Goal: Register for event/course

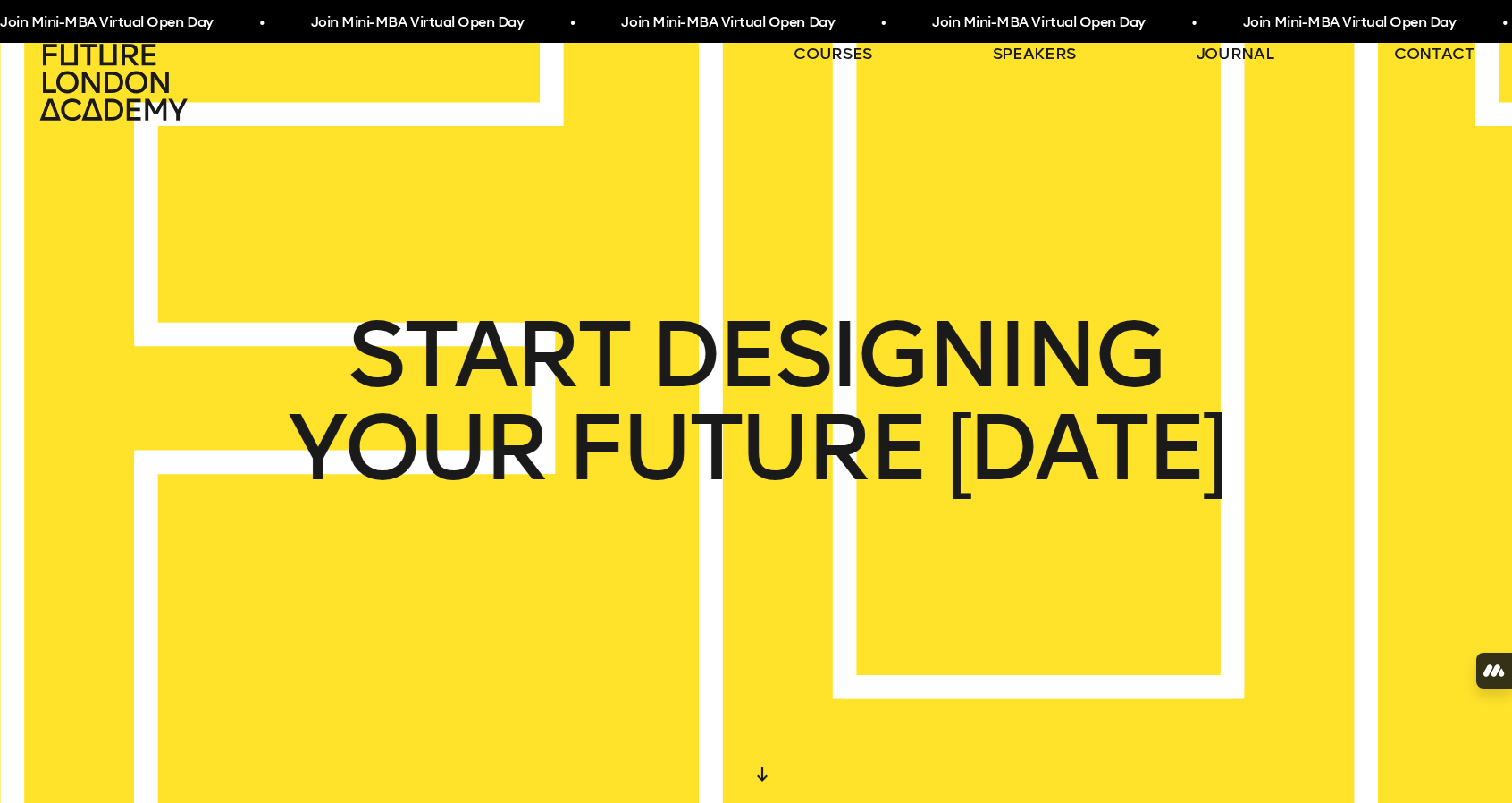
click at [1078, 28] on span "Join Mini-MBA Virtual Open Day • Join Mini-MBA Virtual Open Day • Join Mini-MBA…" at bounding box center [776, 23] width 1554 height 33
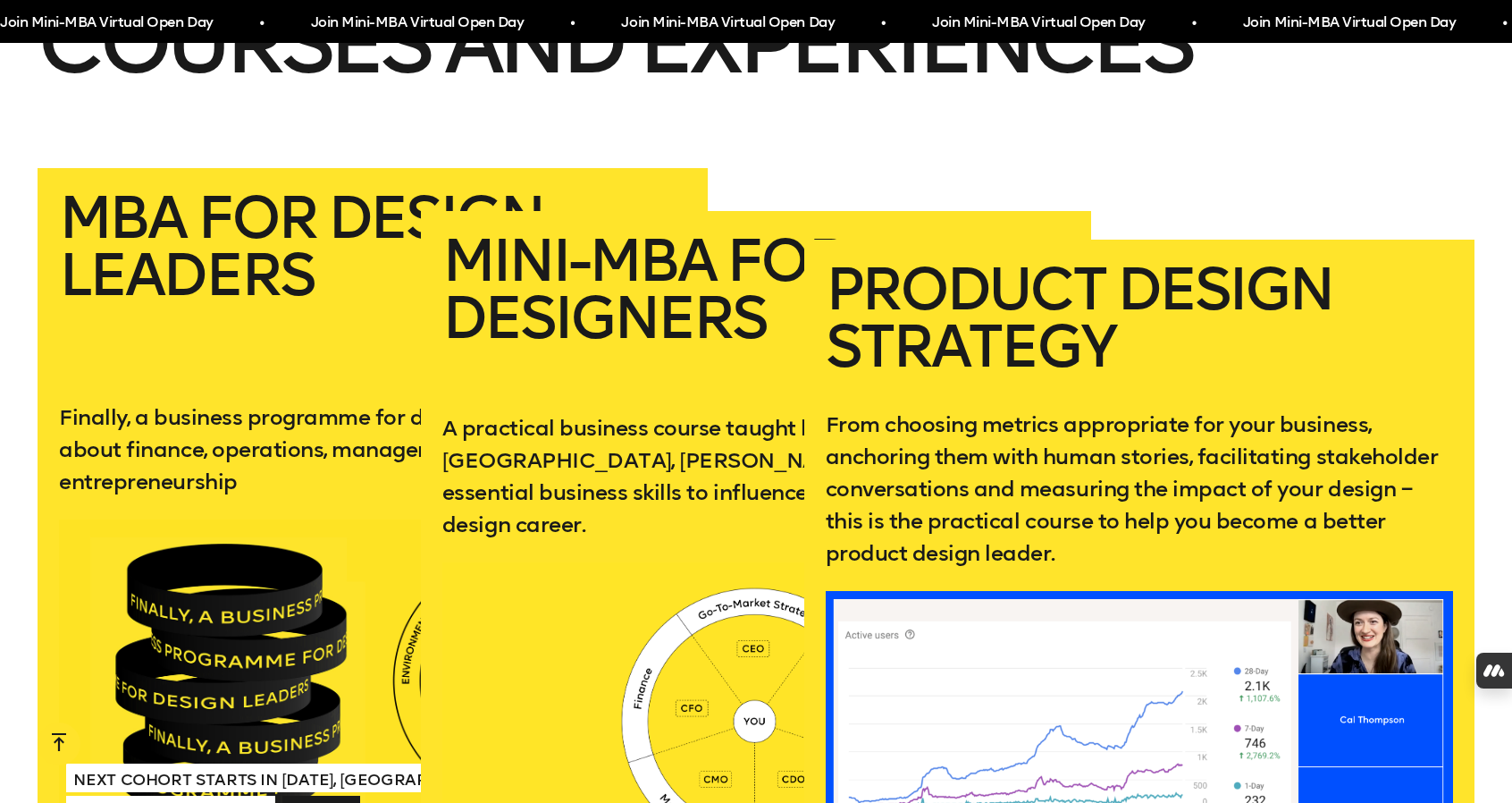
scroll to position [3630, 0]
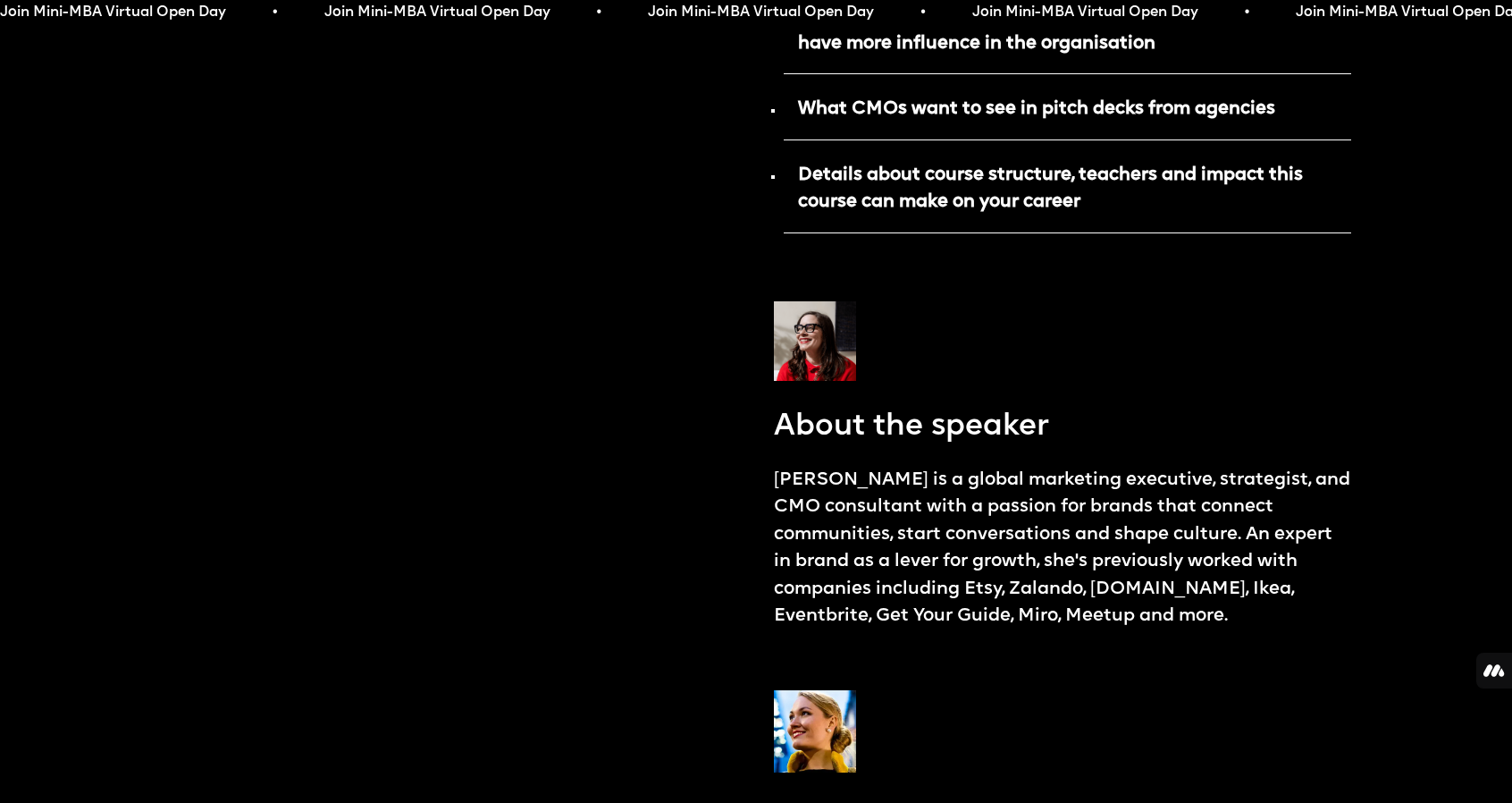
scroll to position [1435, 0]
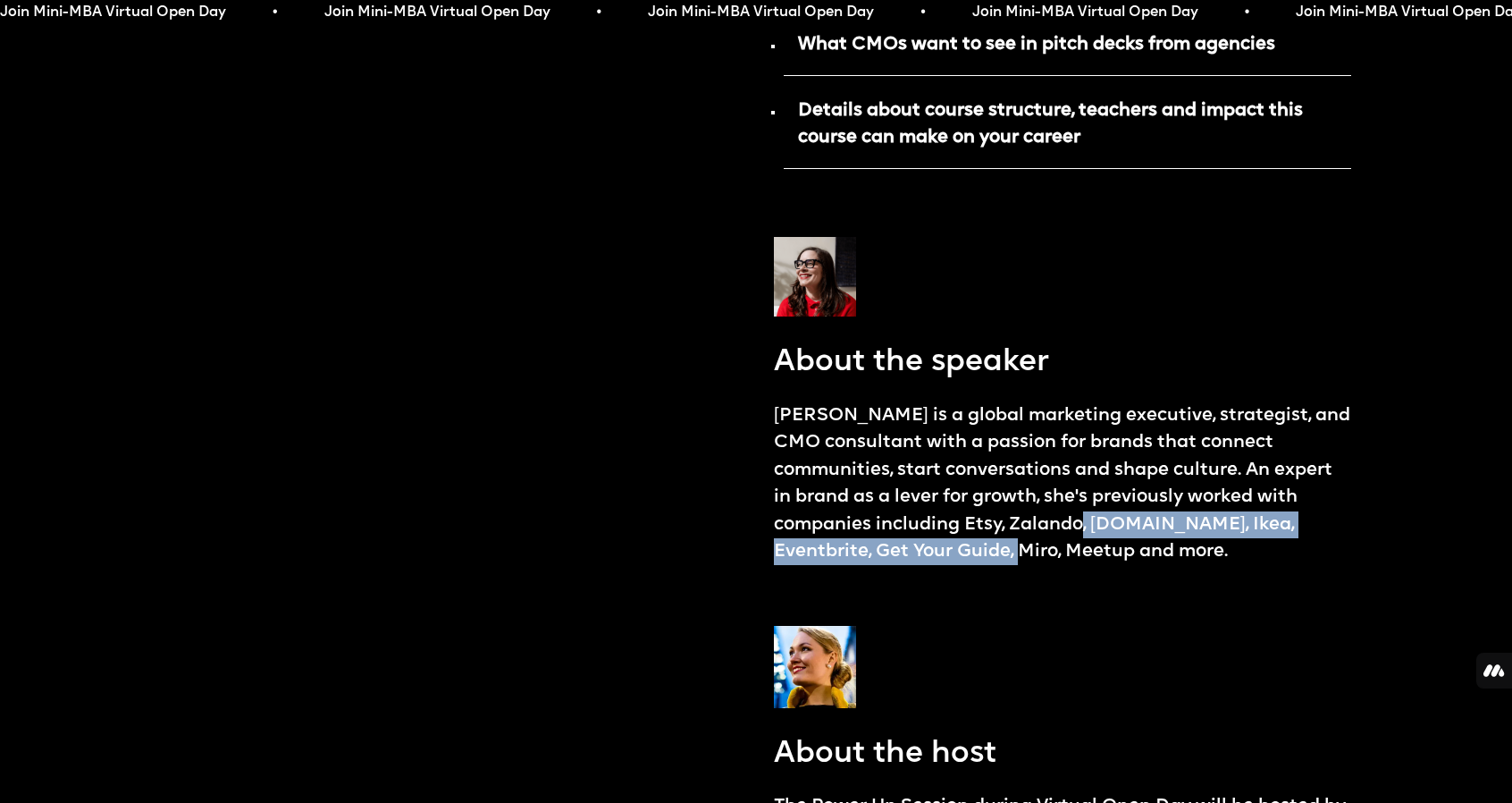
drag, startPoint x: 1069, startPoint y: 509, endPoint x: 1021, endPoint y: 546, distance: 60.6
click at [1021, 546] on p "Alison Feldmann is a global marketing executive, strategist, and CMO consultant…" at bounding box center [1063, 484] width 577 height 164
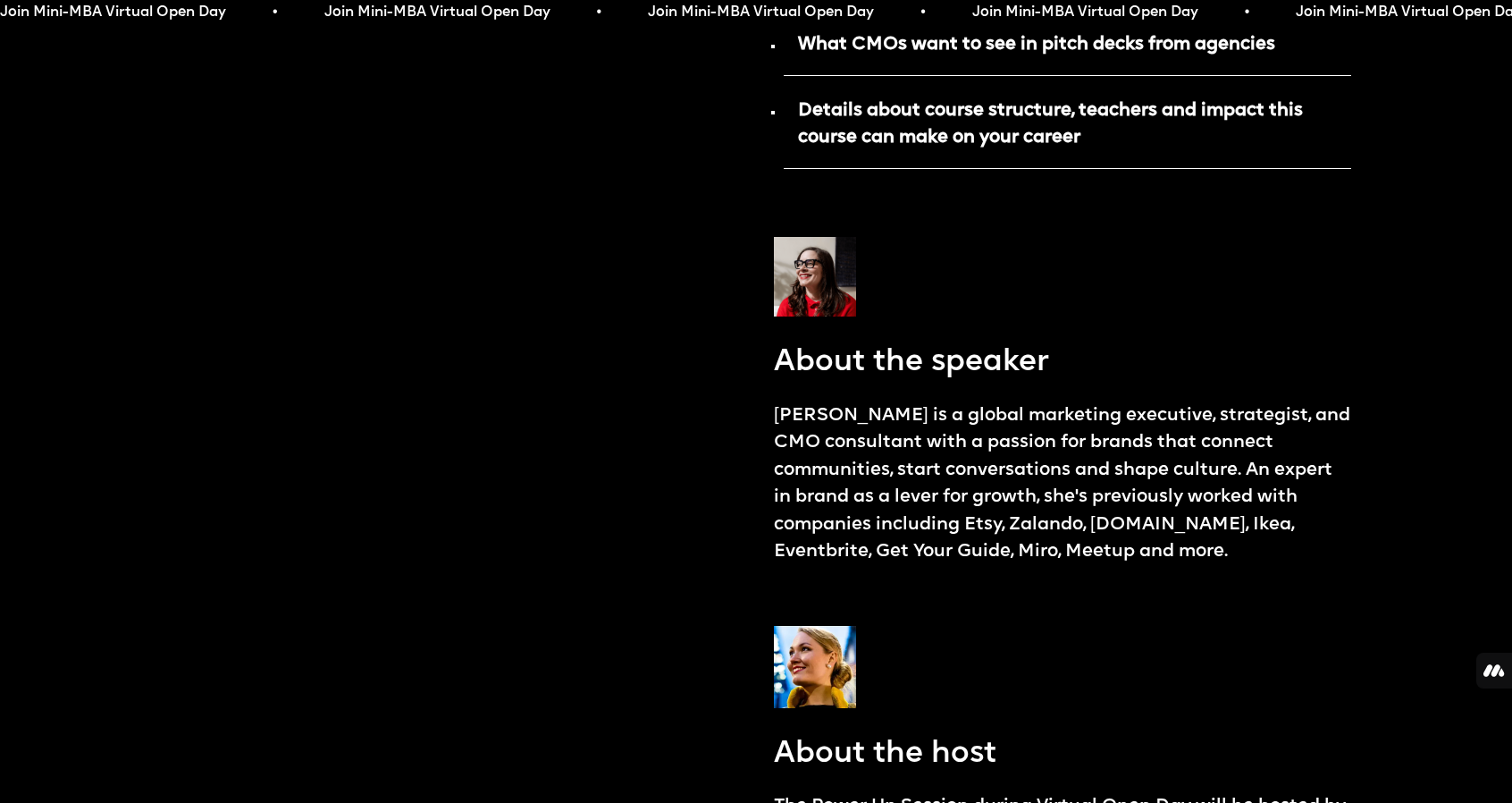
click at [1137, 546] on p "Alison Feldmann is a global marketing executive, strategist, and CMO consultant…" at bounding box center [1063, 484] width 577 height 164
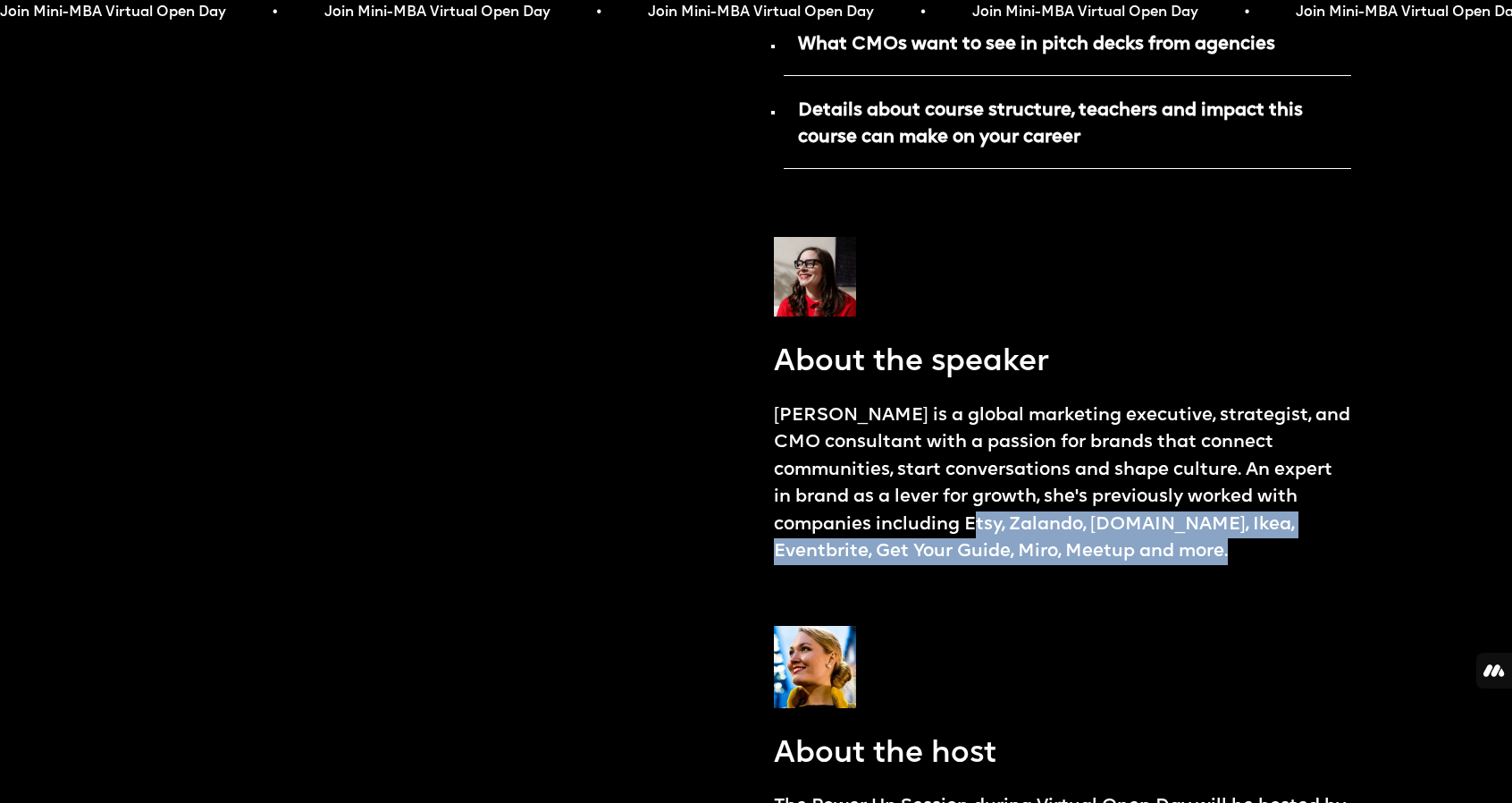
drag, startPoint x: 1273, startPoint y: 546, endPoint x: 960, endPoint y: 509, distance: 315.2
click at [960, 509] on p "Alison Feldmann is a global marketing executive, strategist, and CMO consultant…" at bounding box center [1063, 484] width 577 height 164
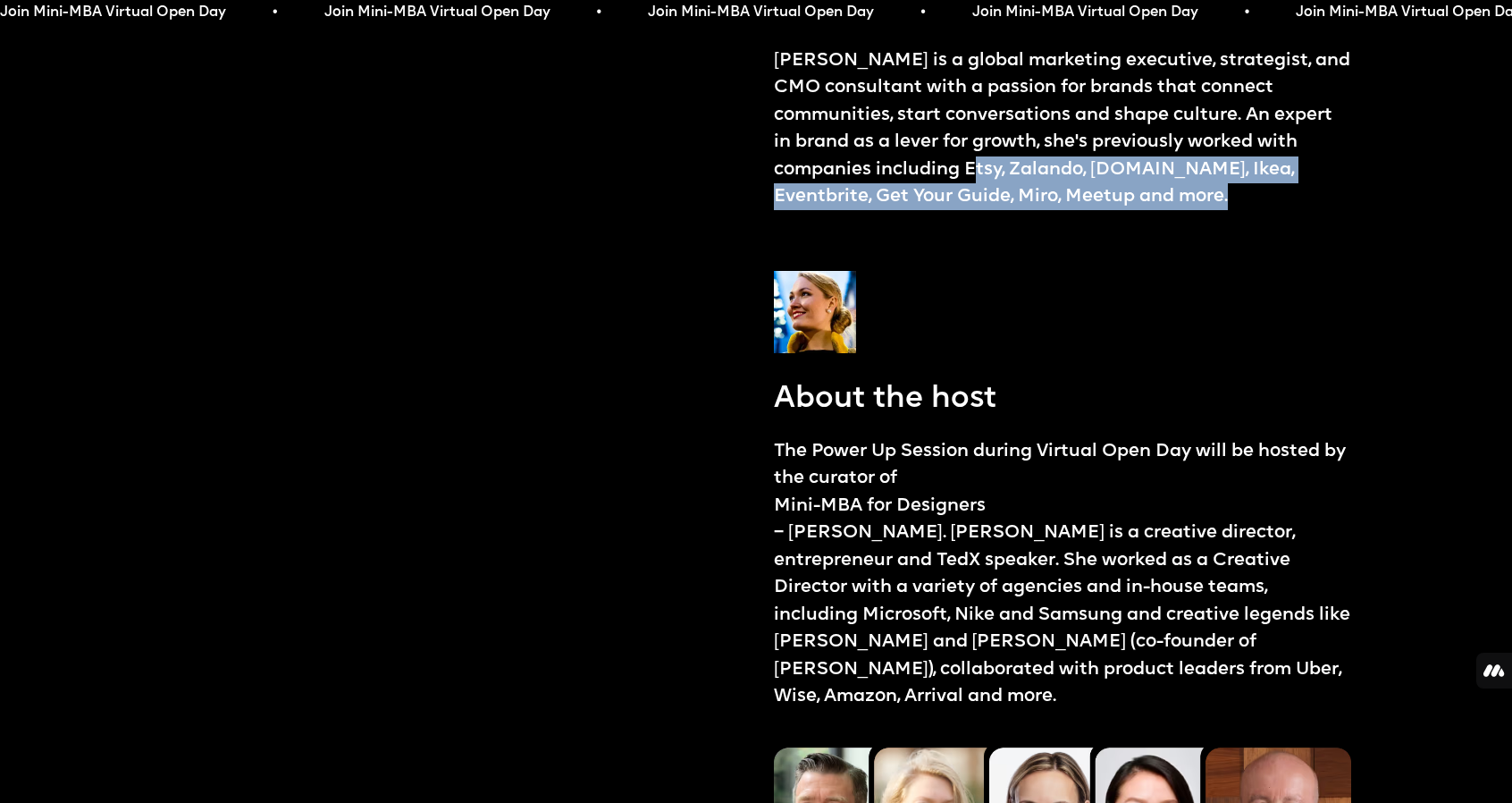
scroll to position [1437, 0]
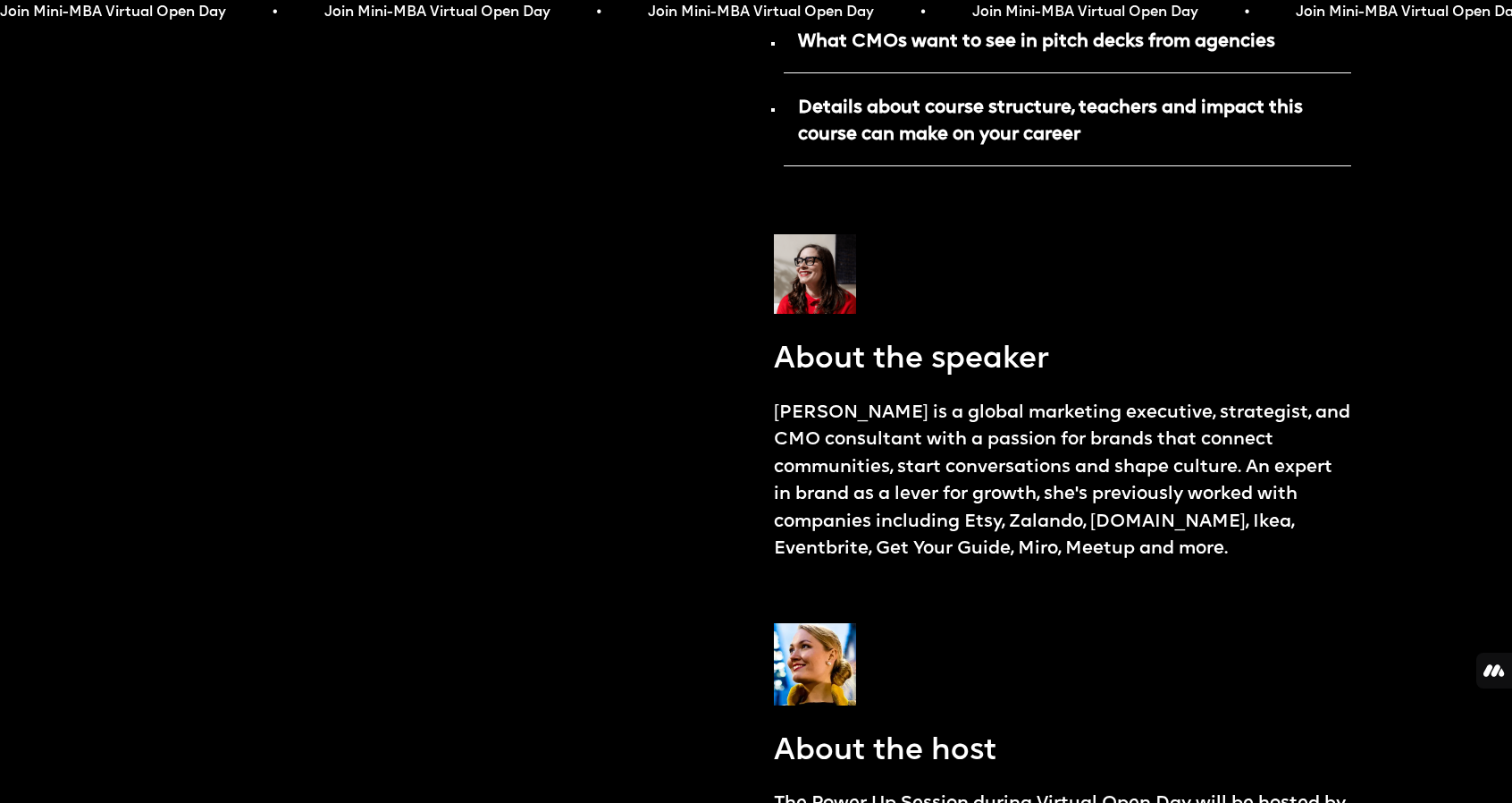
click at [929, 306] on div "Mini-MBA for Designers: Power Up Session with CMO September 01 5 – 6:30 PM BST …" at bounding box center [1063, 129] width 577 height 2915
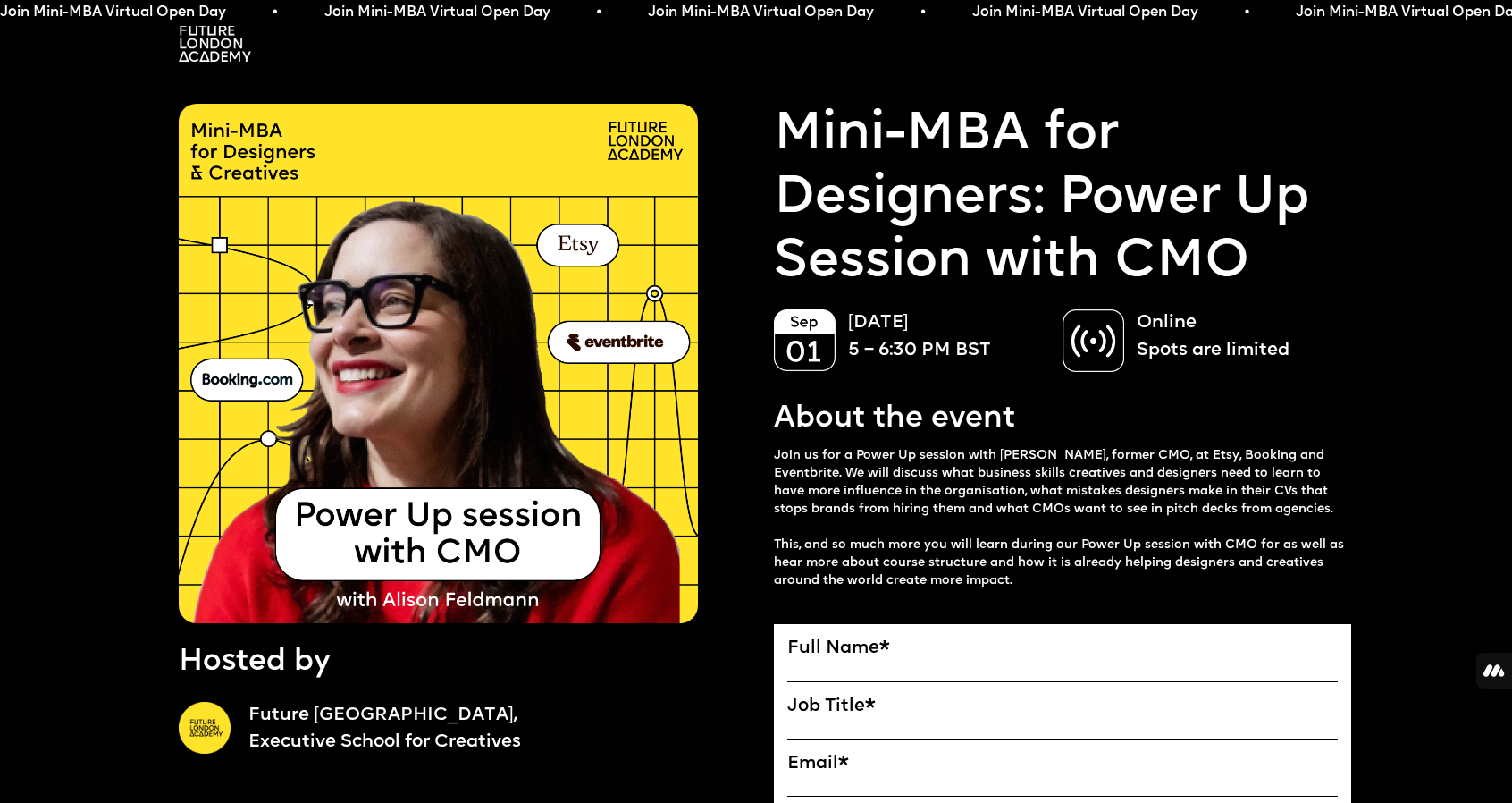
scroll to position [0, 0]
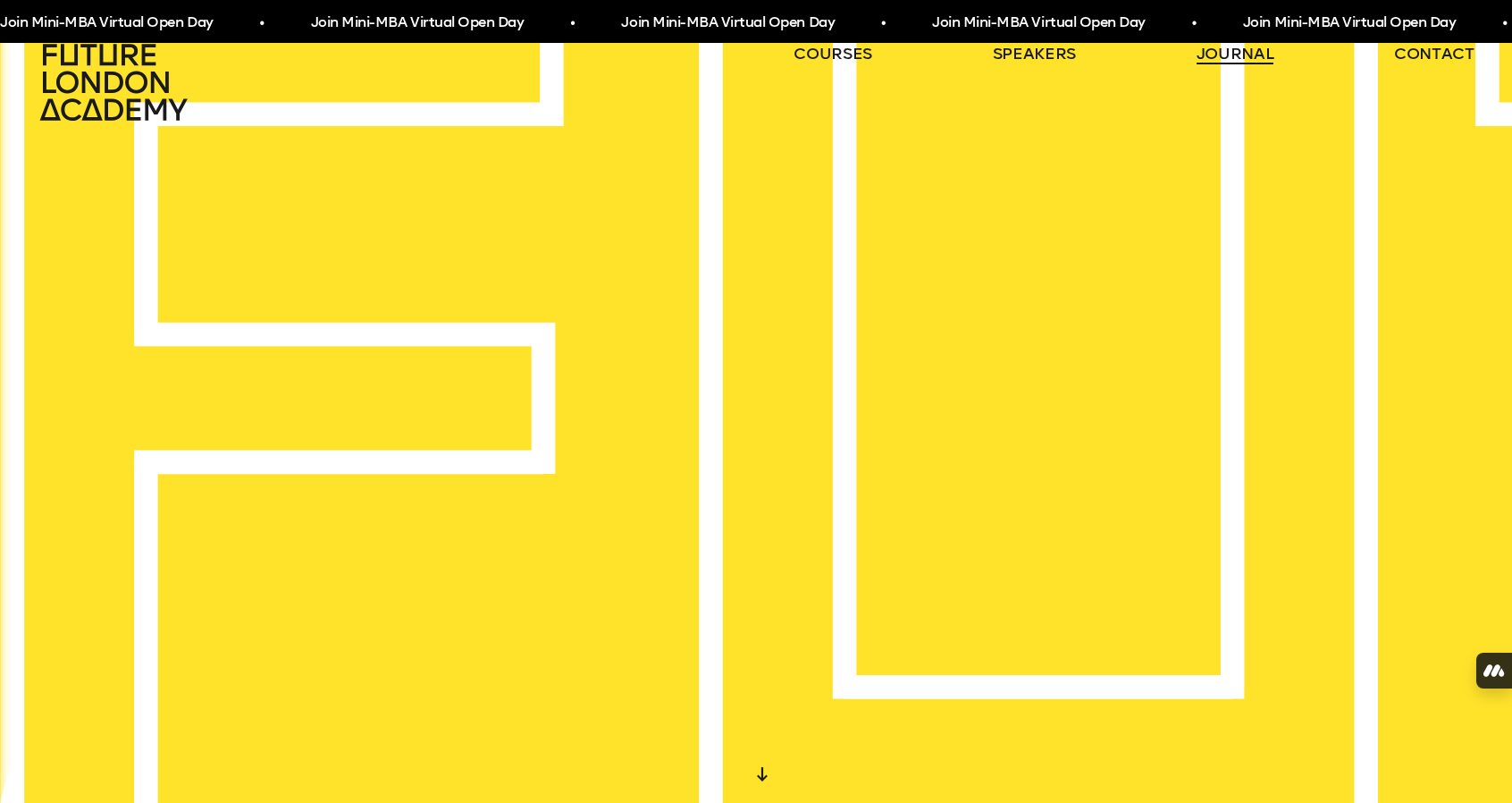
click at [1238, 45] on link "journal" at bounding box center [1234, 54] width 78 height 22
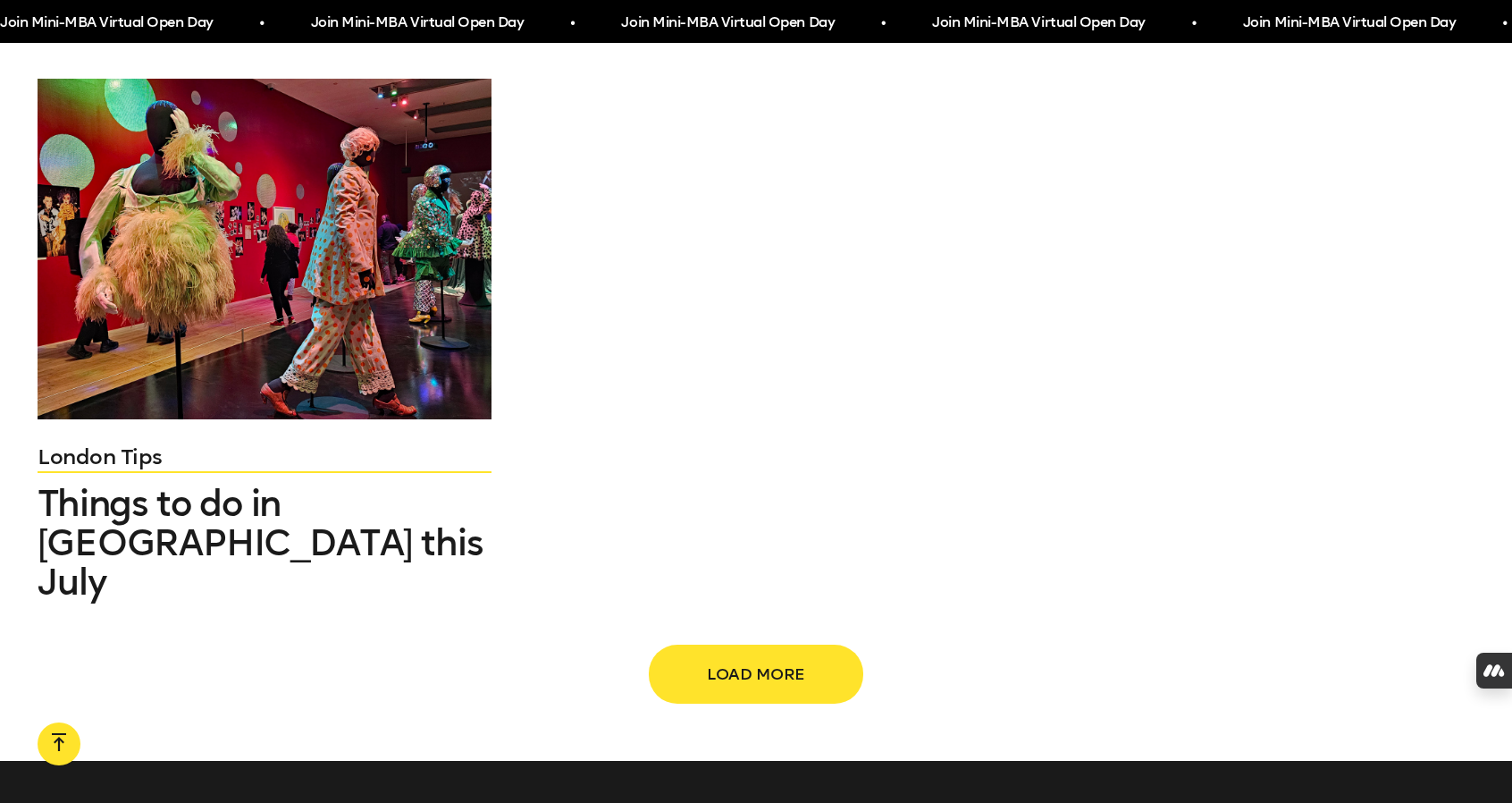
scroll to position [2638, 0]
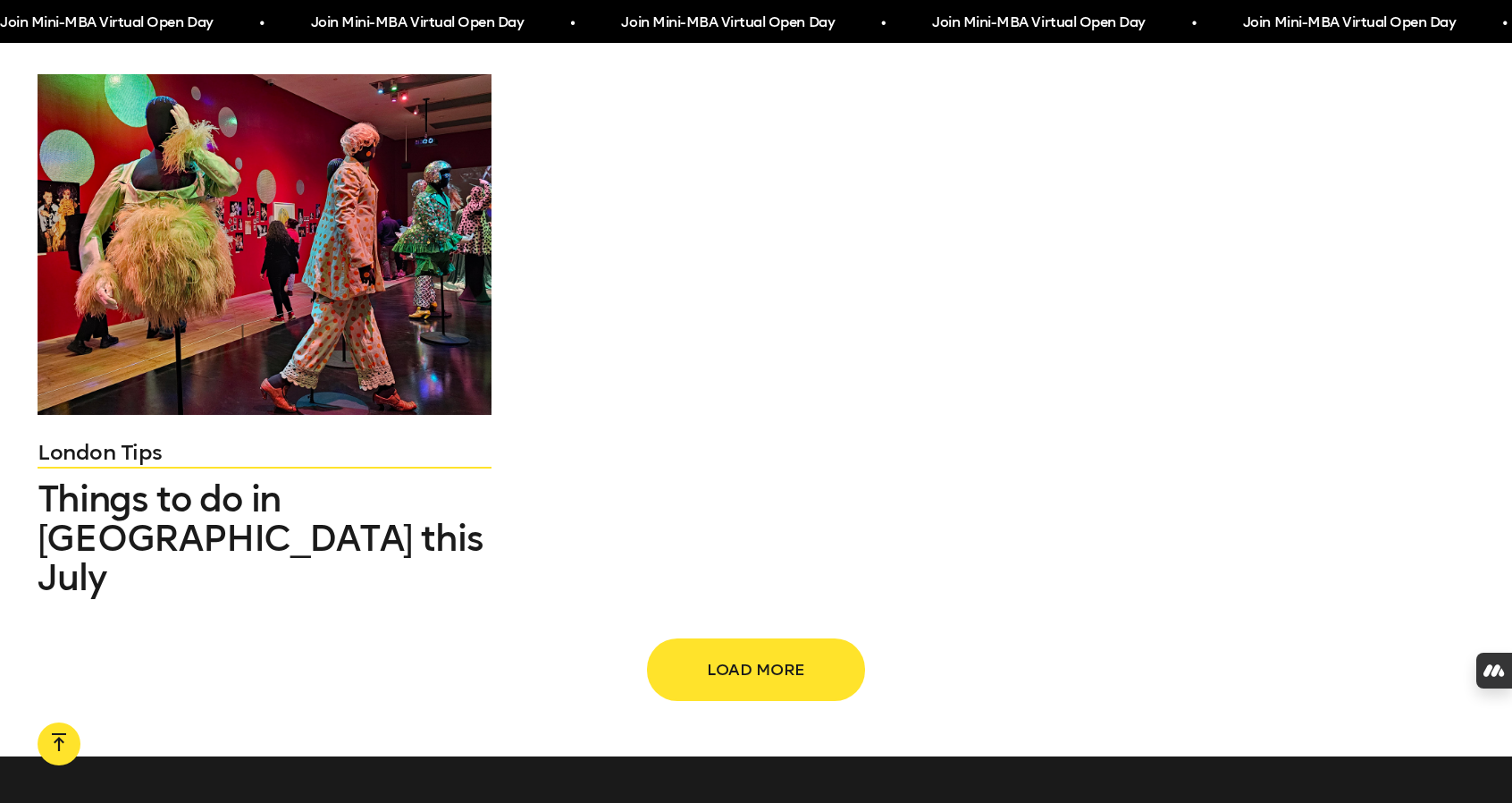
click at [696, 653] on span "Load more" at bounding box center [756, 669] width 157 height 34
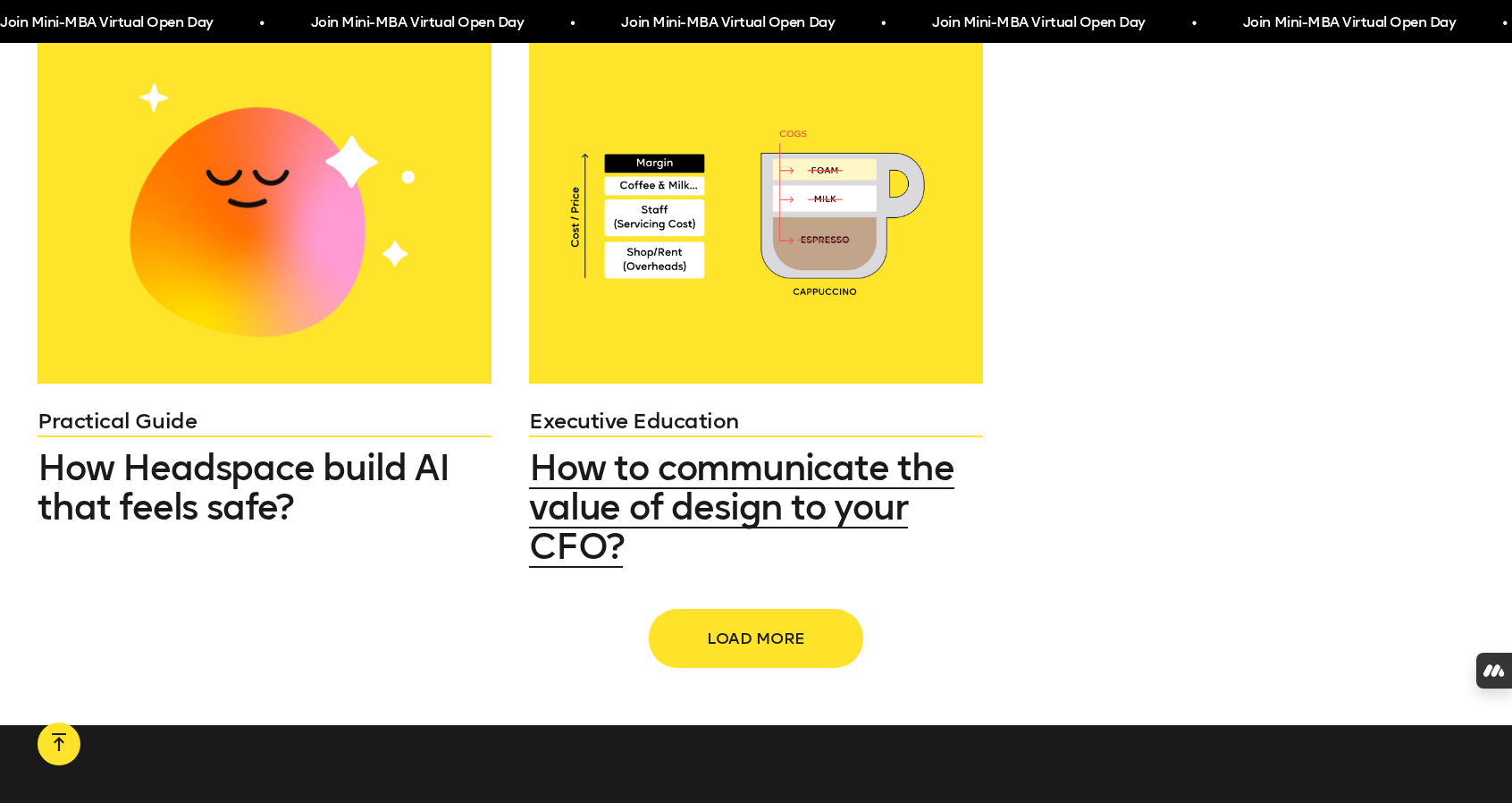
scroll to position [4411, 0]
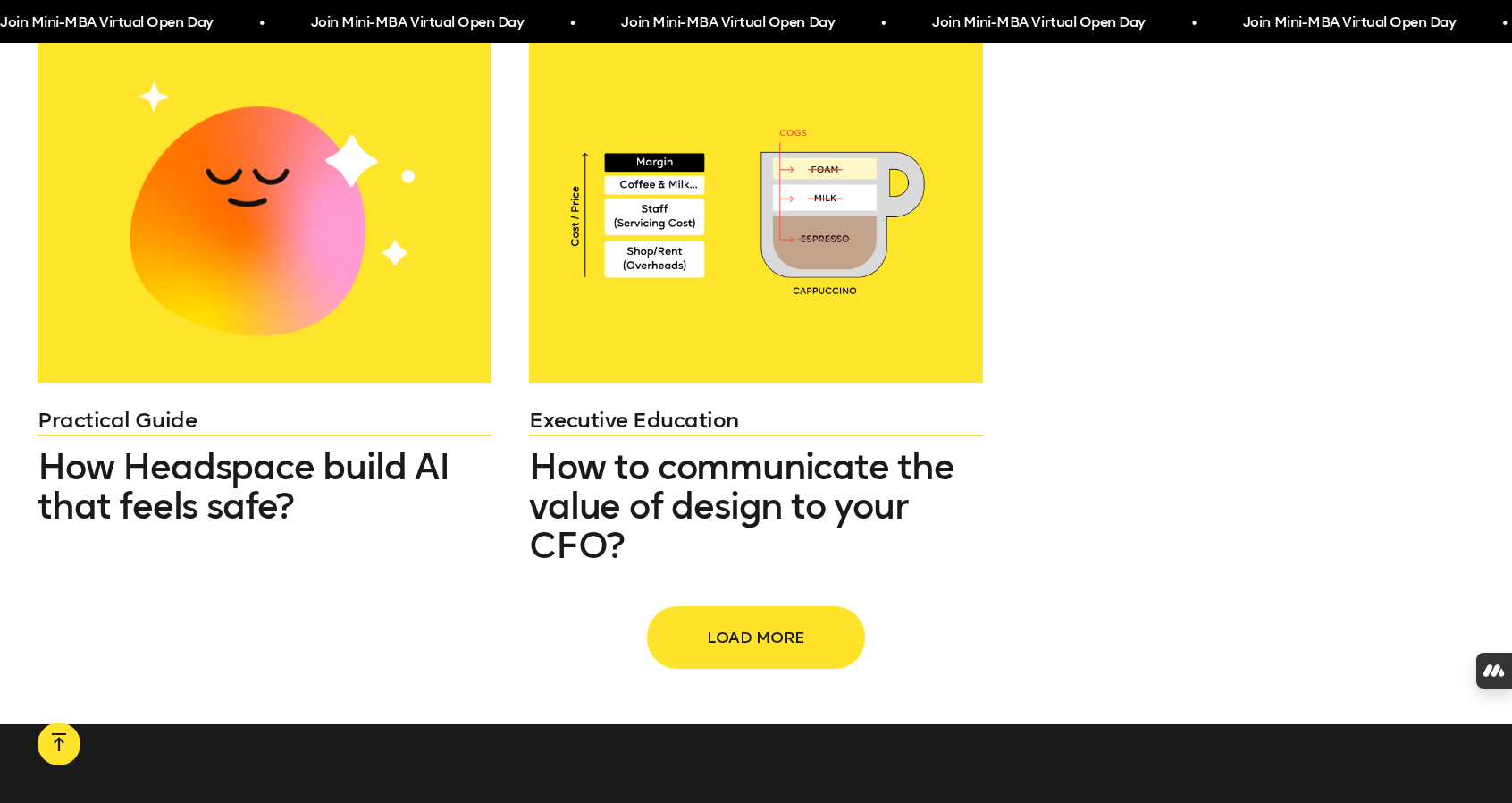
click at [727, 620] on span "Load more" at bounding box center [756, 637] width 157 height 34
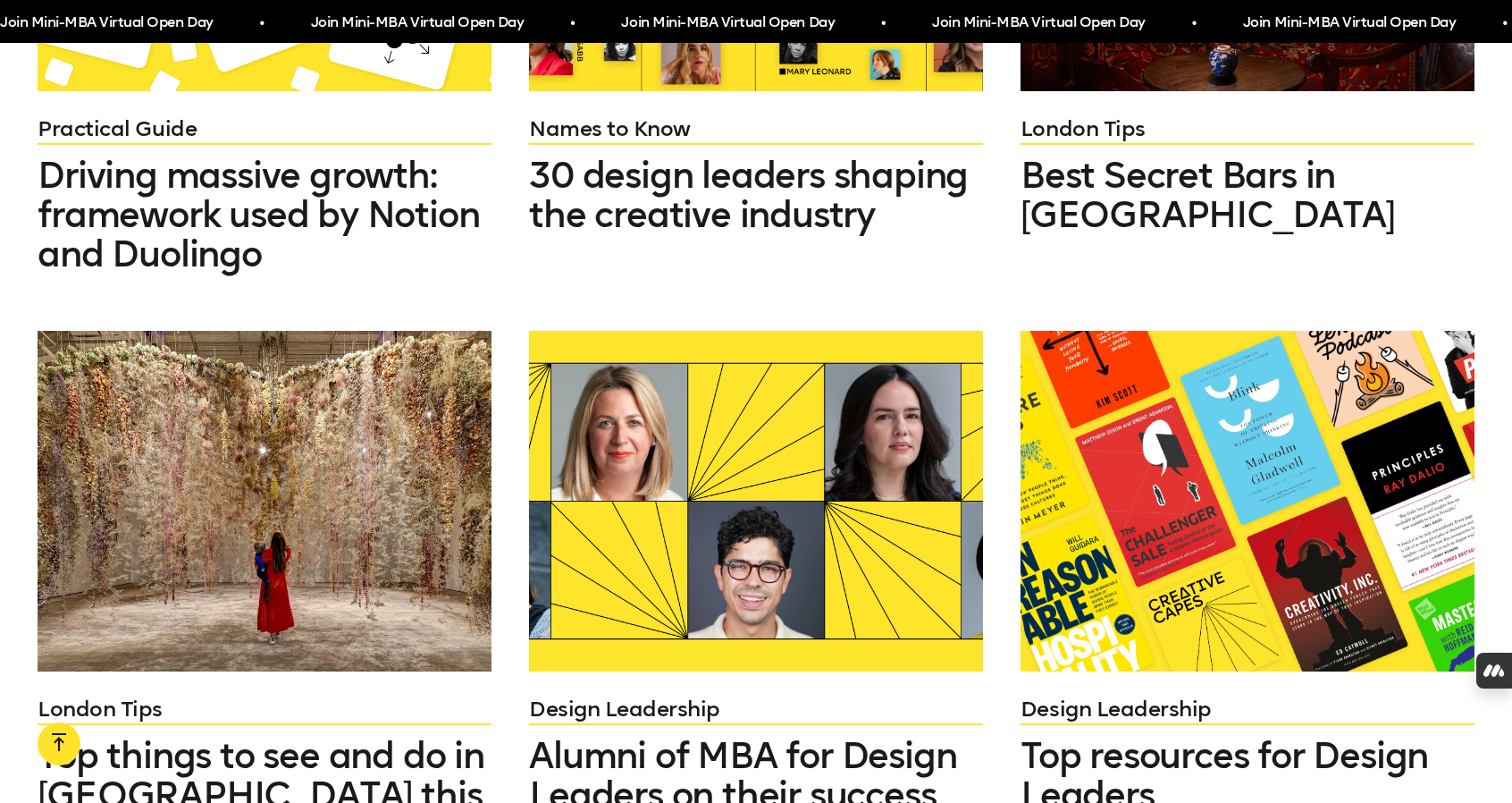
scroll to position [5127, 0]
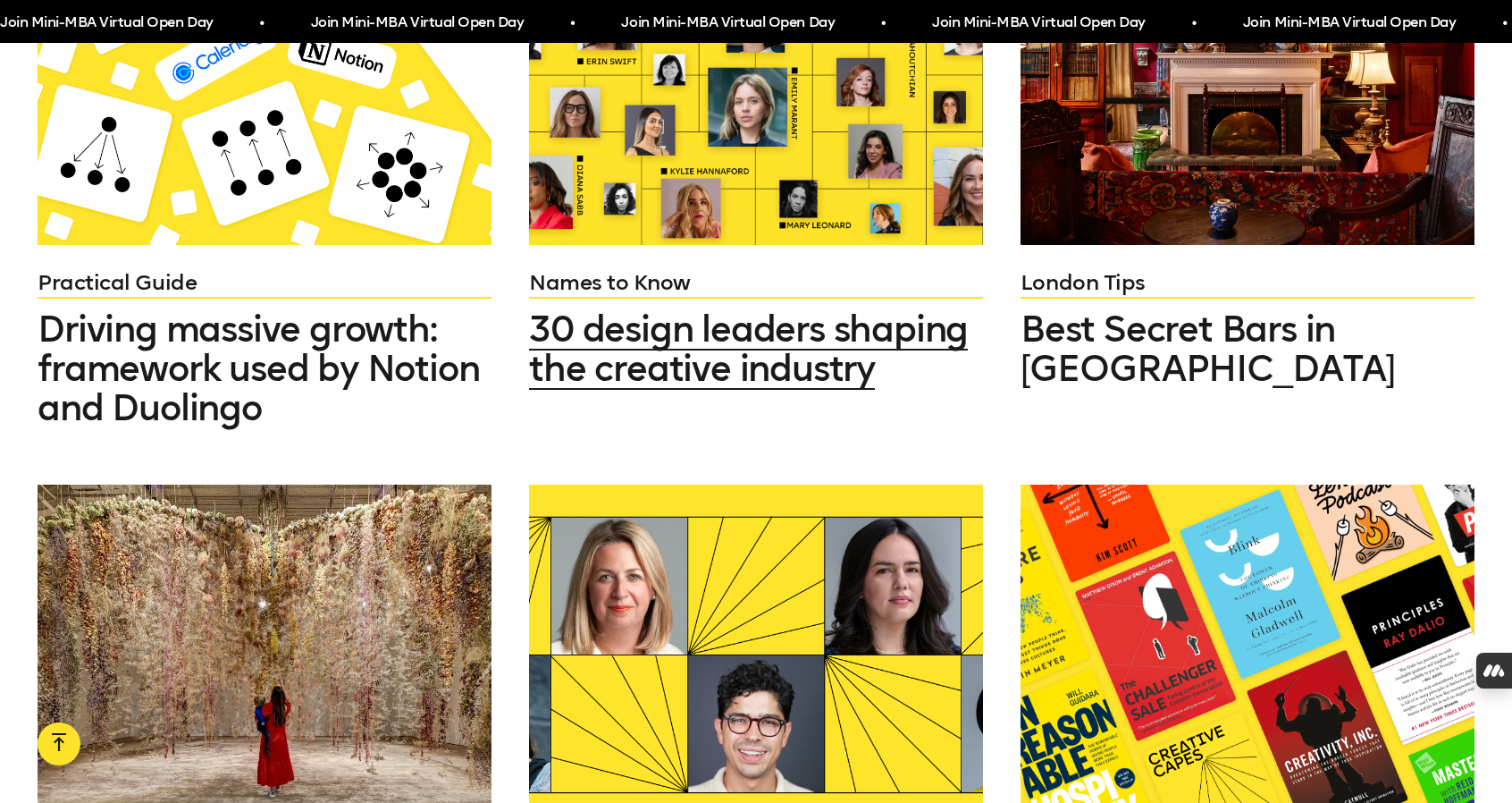
click at [731, 312] on span "30 design leaders shaping the creative industry" at bounding box center [748, 348] width 439 height 82
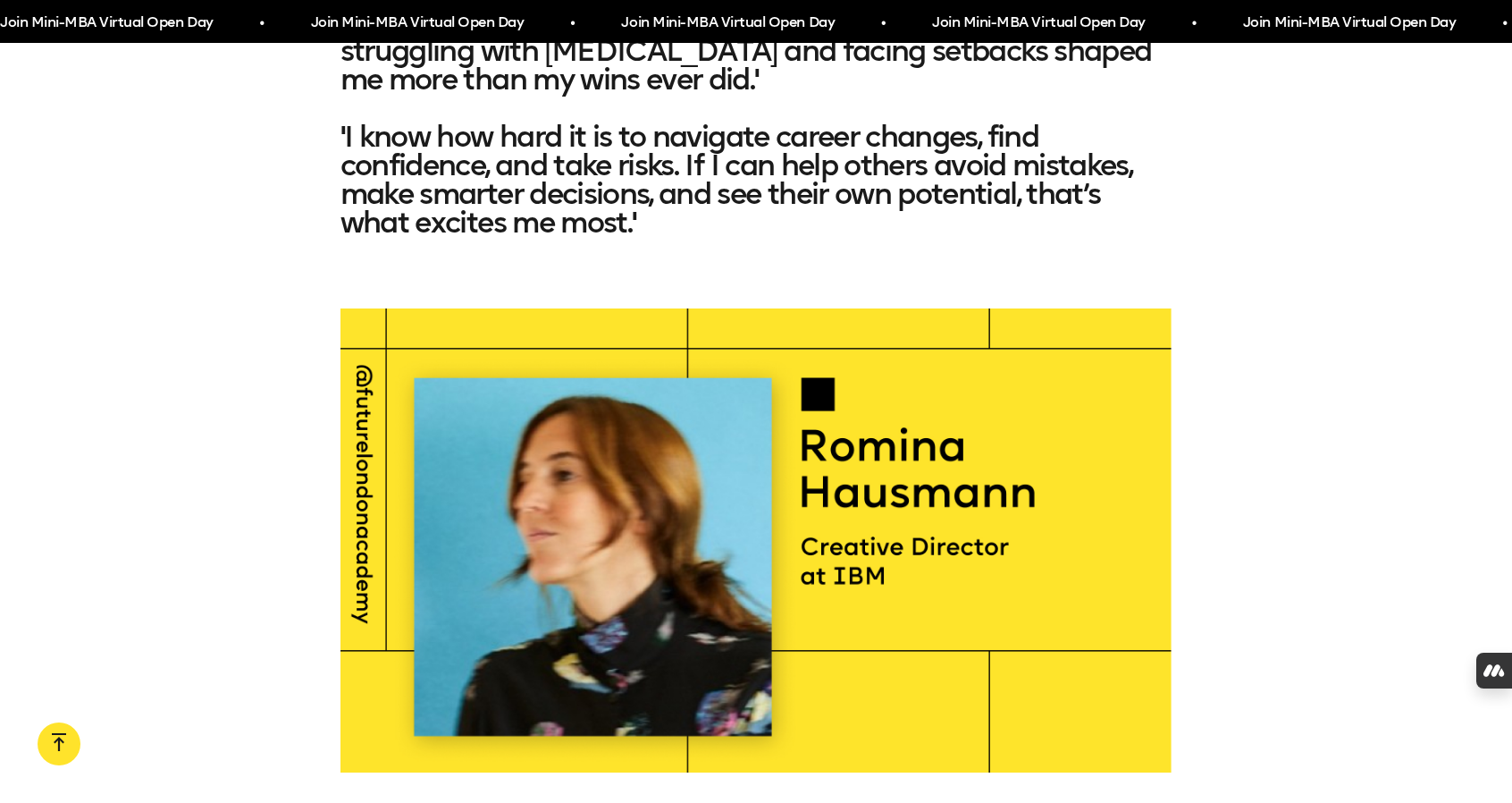
scroll to position [33453, 0]
